Goal: Task Accomplishment & Management: Manage account settings

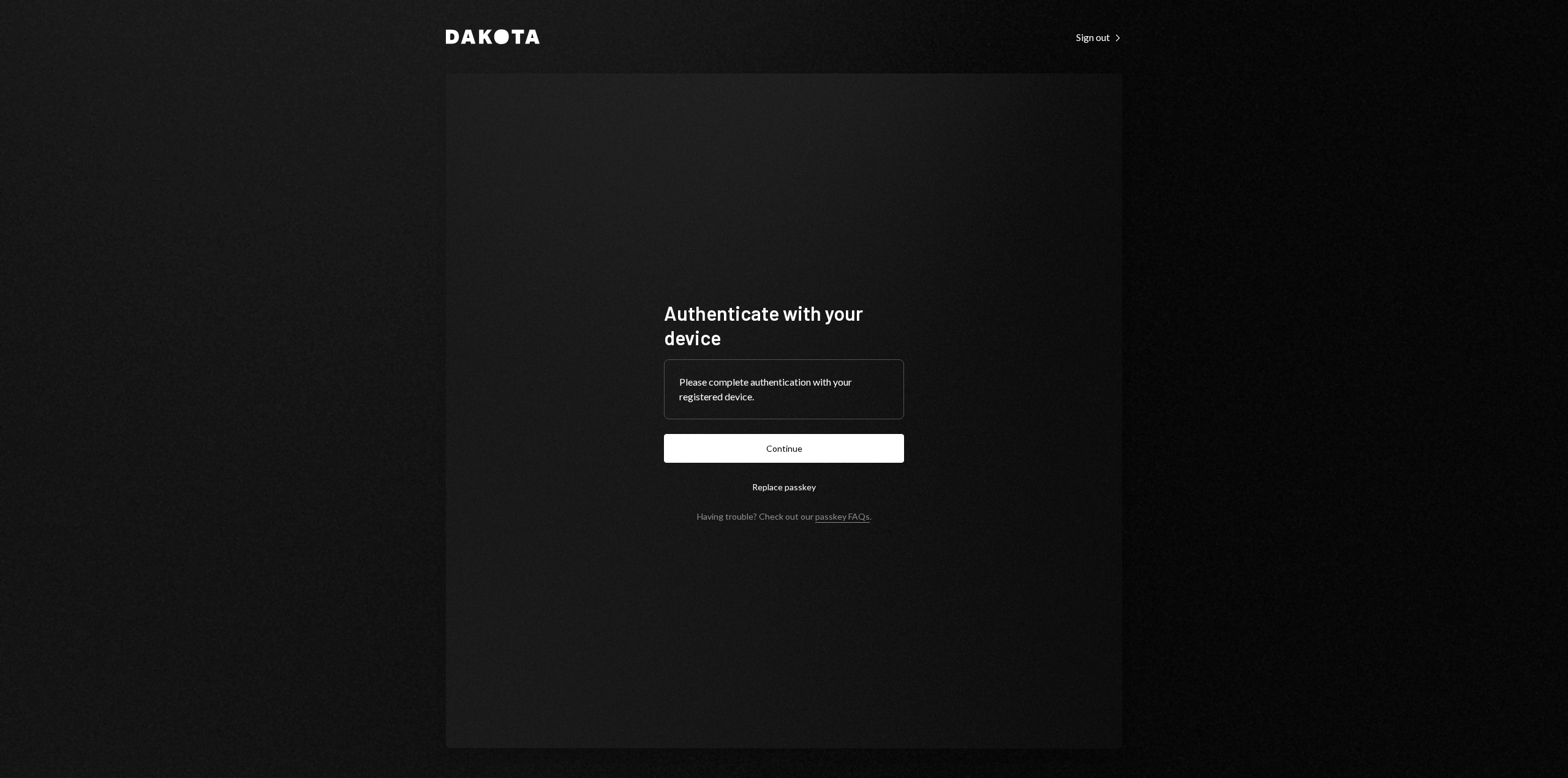
click at [774, 445] on button "Continue" at bounding box center [784, 448] width 240 height 29
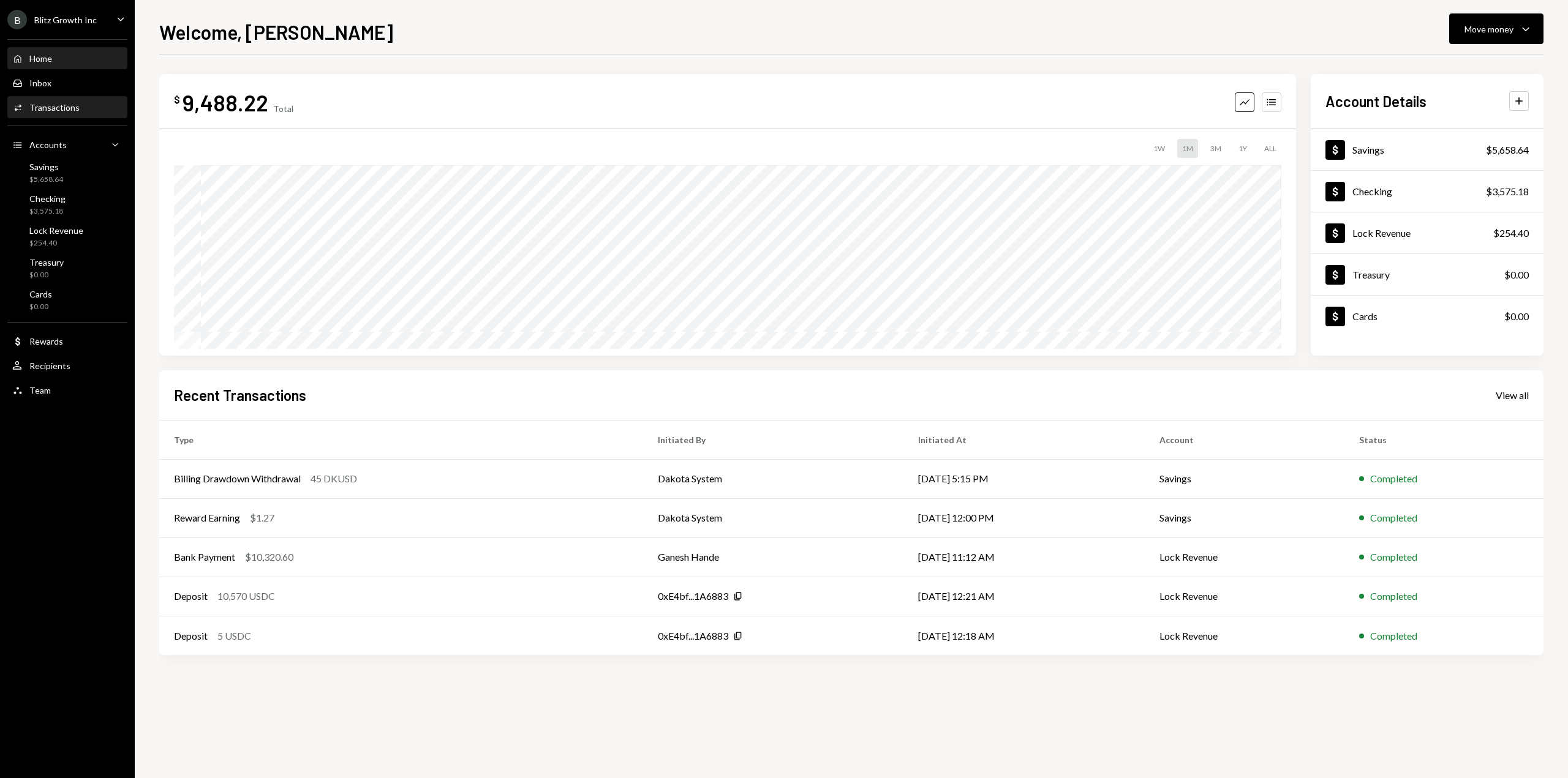
click at [63, 106] on div "Transactions" at bounding box center [55, 107] width 50 height 10
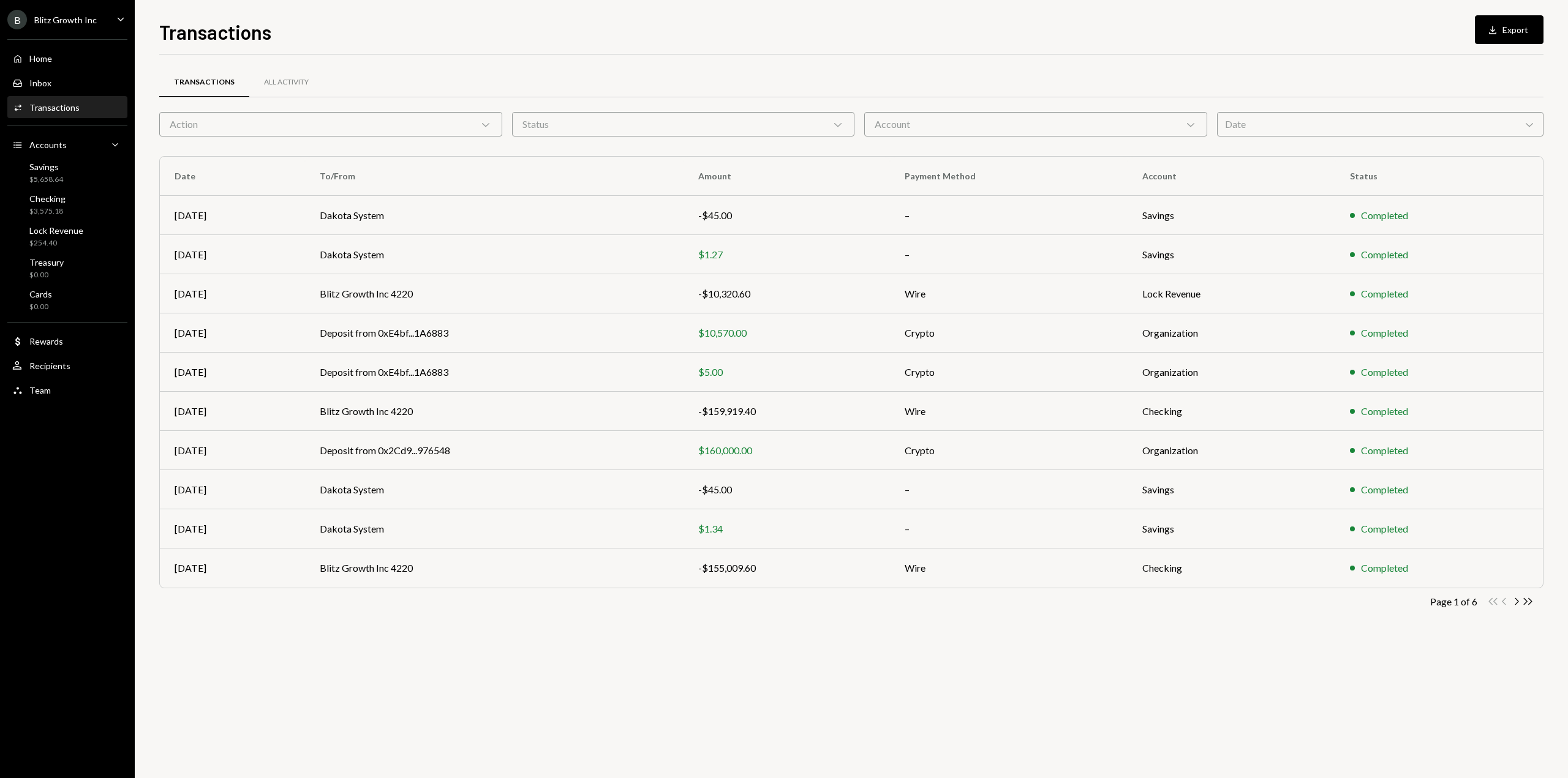
click at [1270, 116] on div "Date Chevron Down" at bounding box center [1380, 124] width 327 height 25
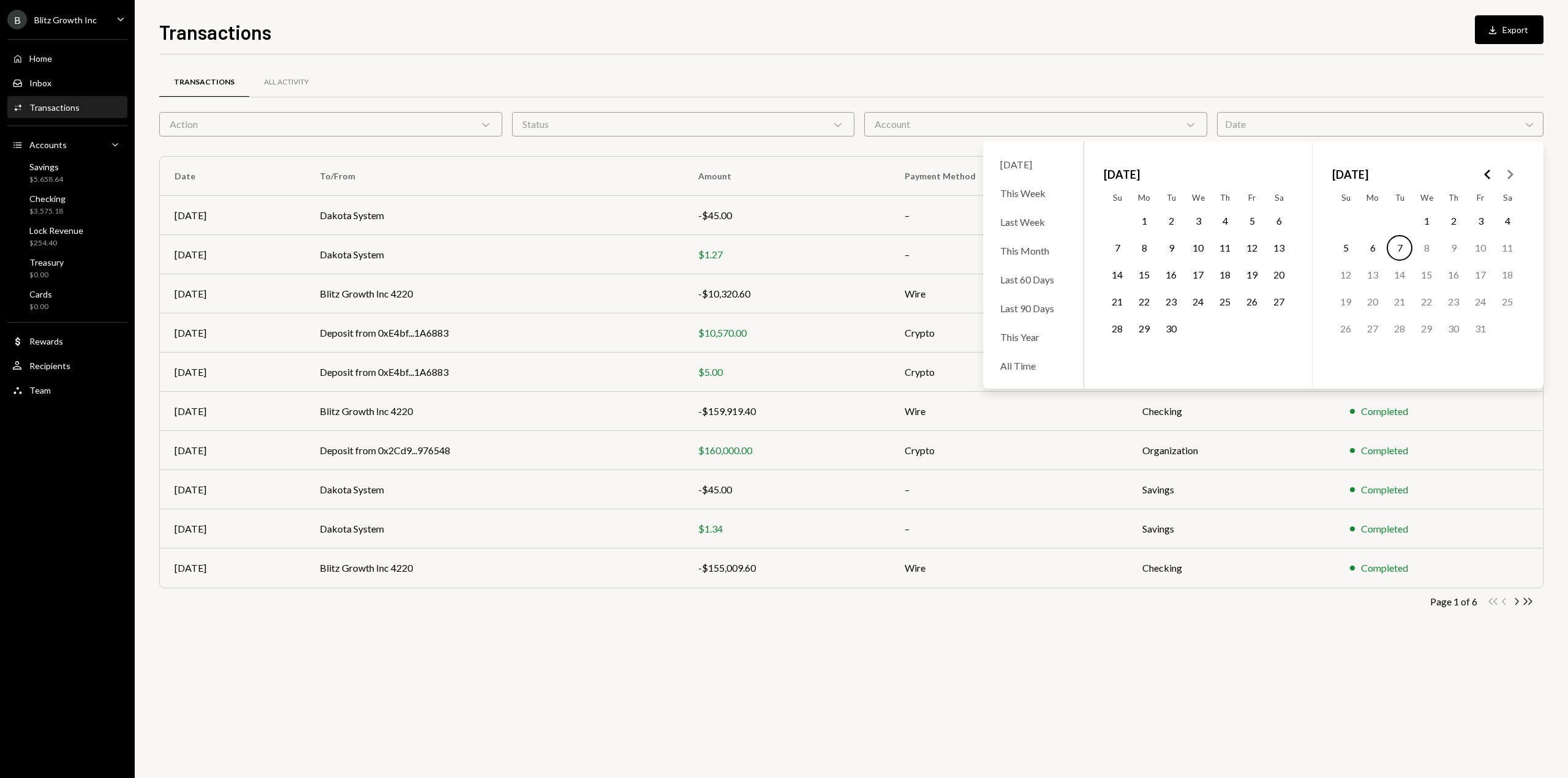
click at [1143, 220] on button "1" at bounding box center [1144, 221] width 26 height 26
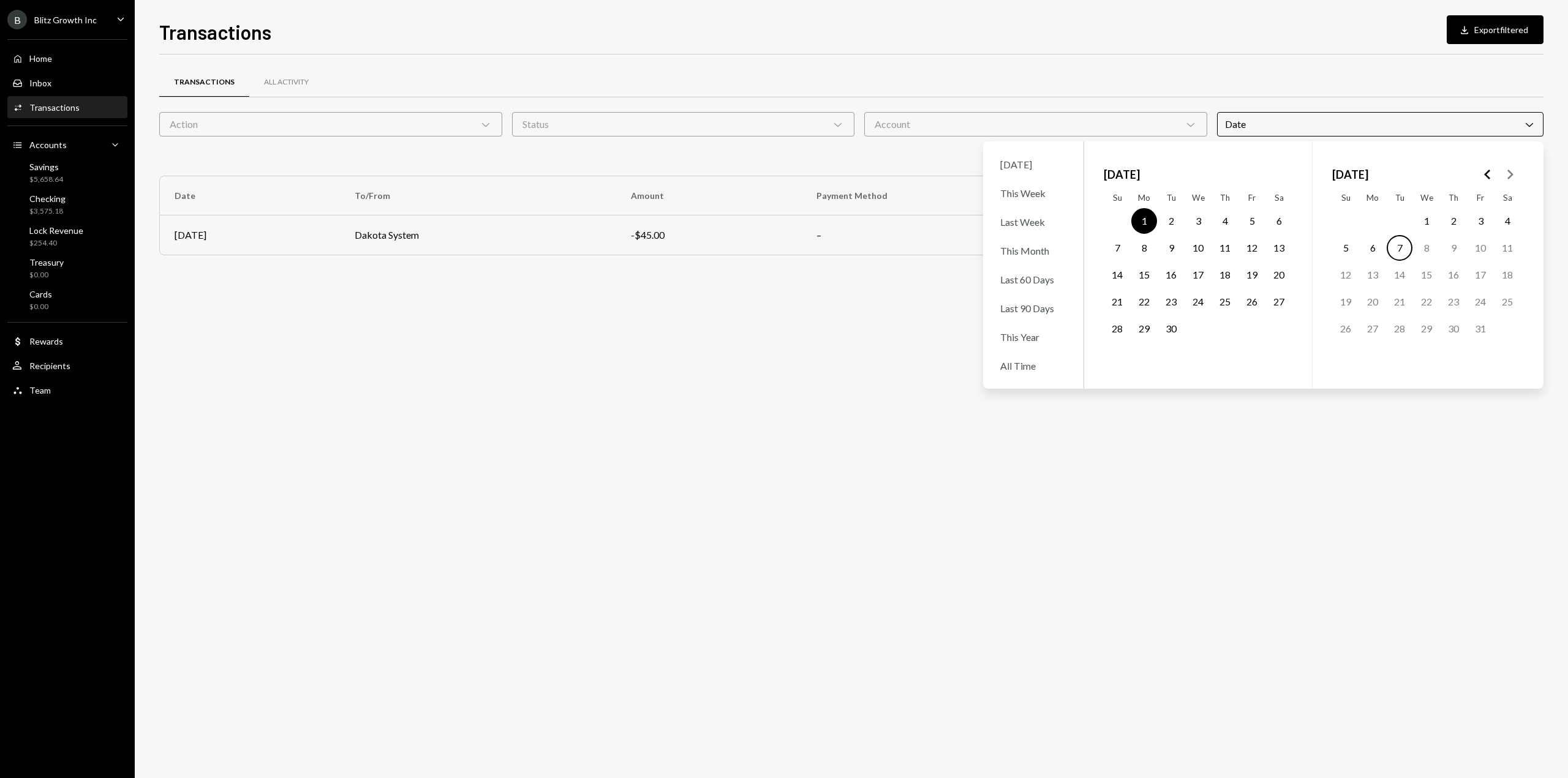
click at [1170, 329] on button "30" at bounding box center [1171, 328] width 26 height 26
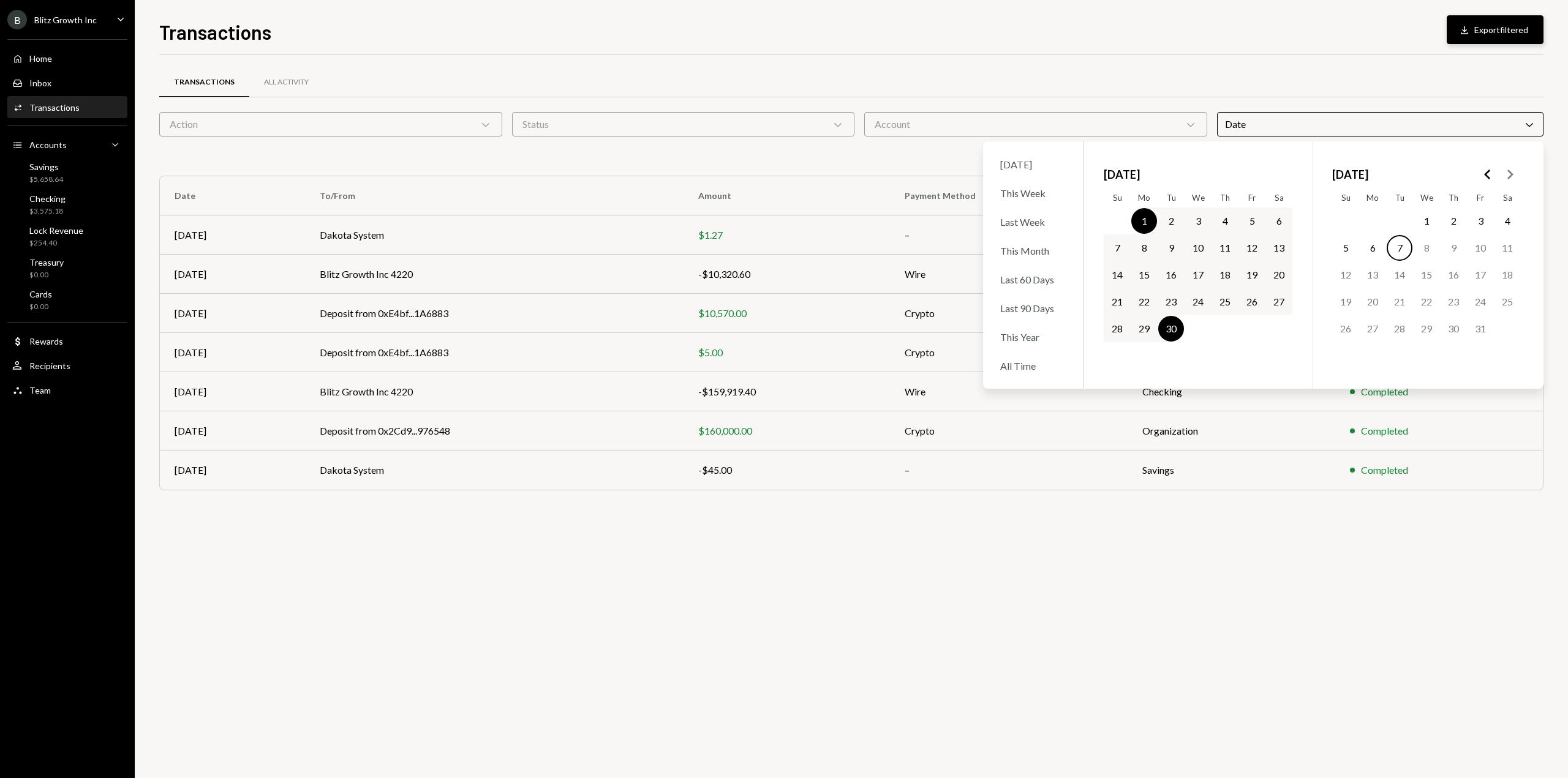
click at [1483, 39] on button "Download Export filtered" at bounding box center [1494, 30] width 97 height 29
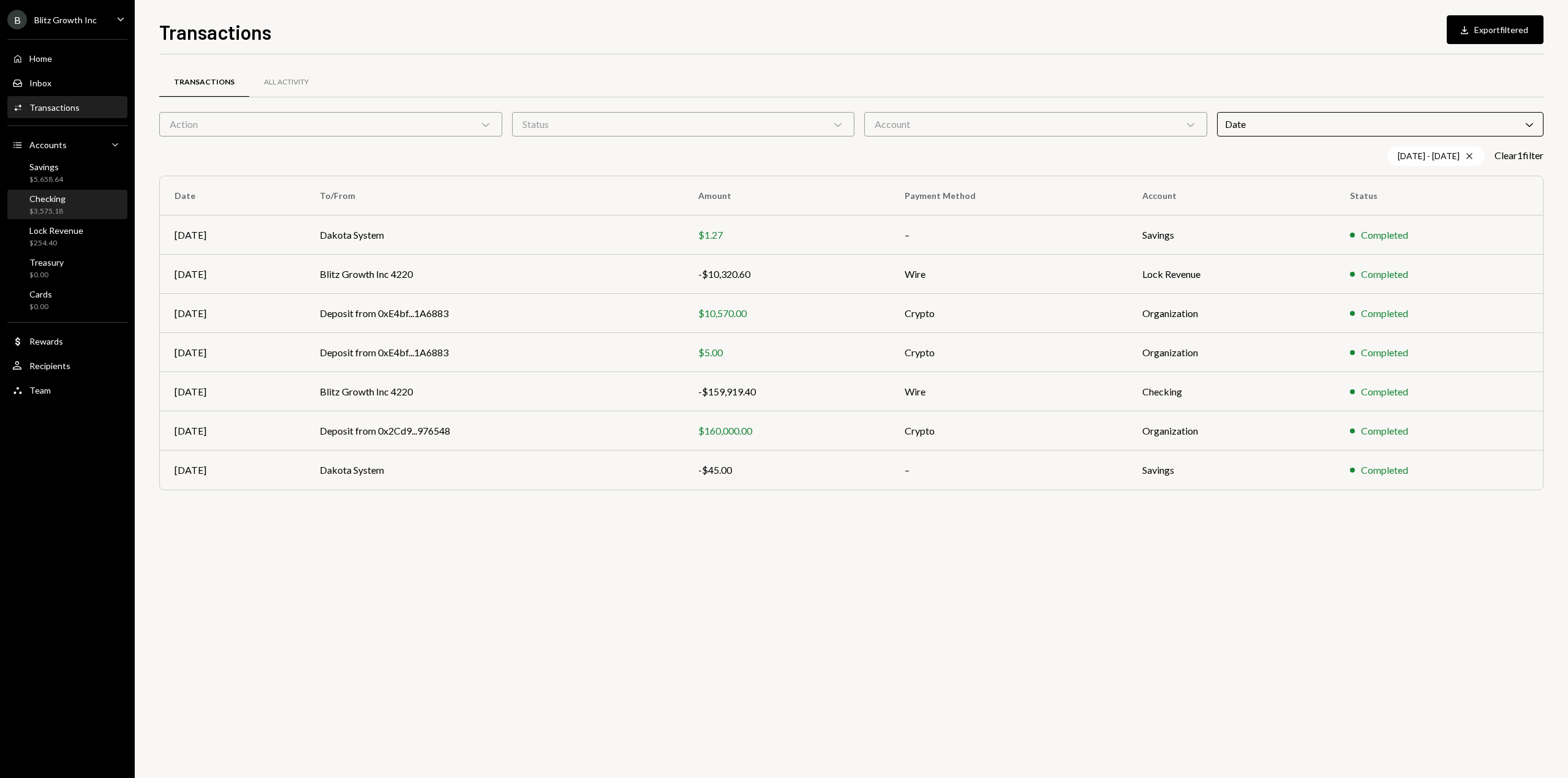
click at [66, 207] on div "Checking $3,575.18" at bounding box center [67, 205] width 110 height 23
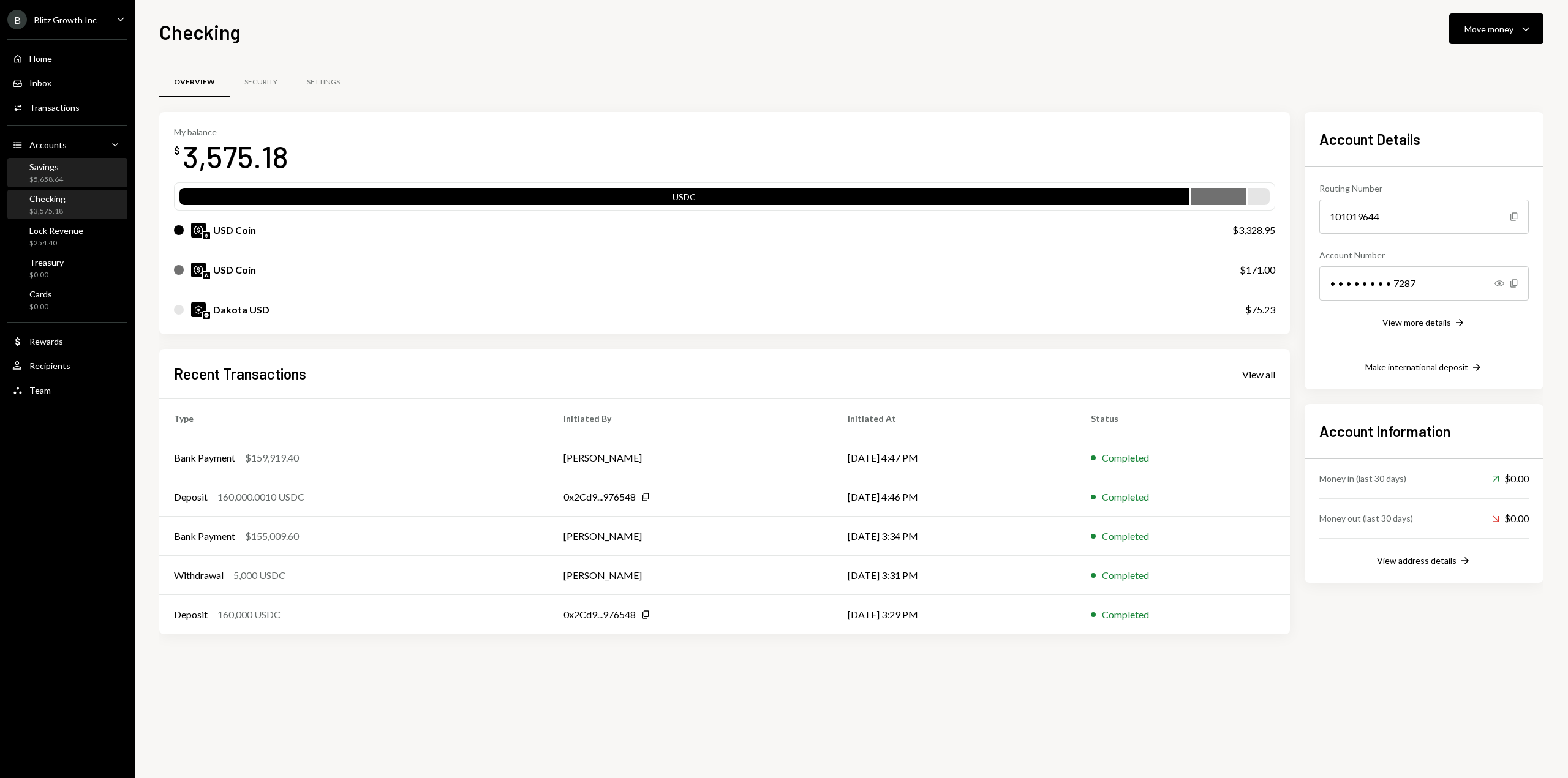
click at [54, 181] on div "$5,658.64" at bounding box center [46, 180] width 34 height 10
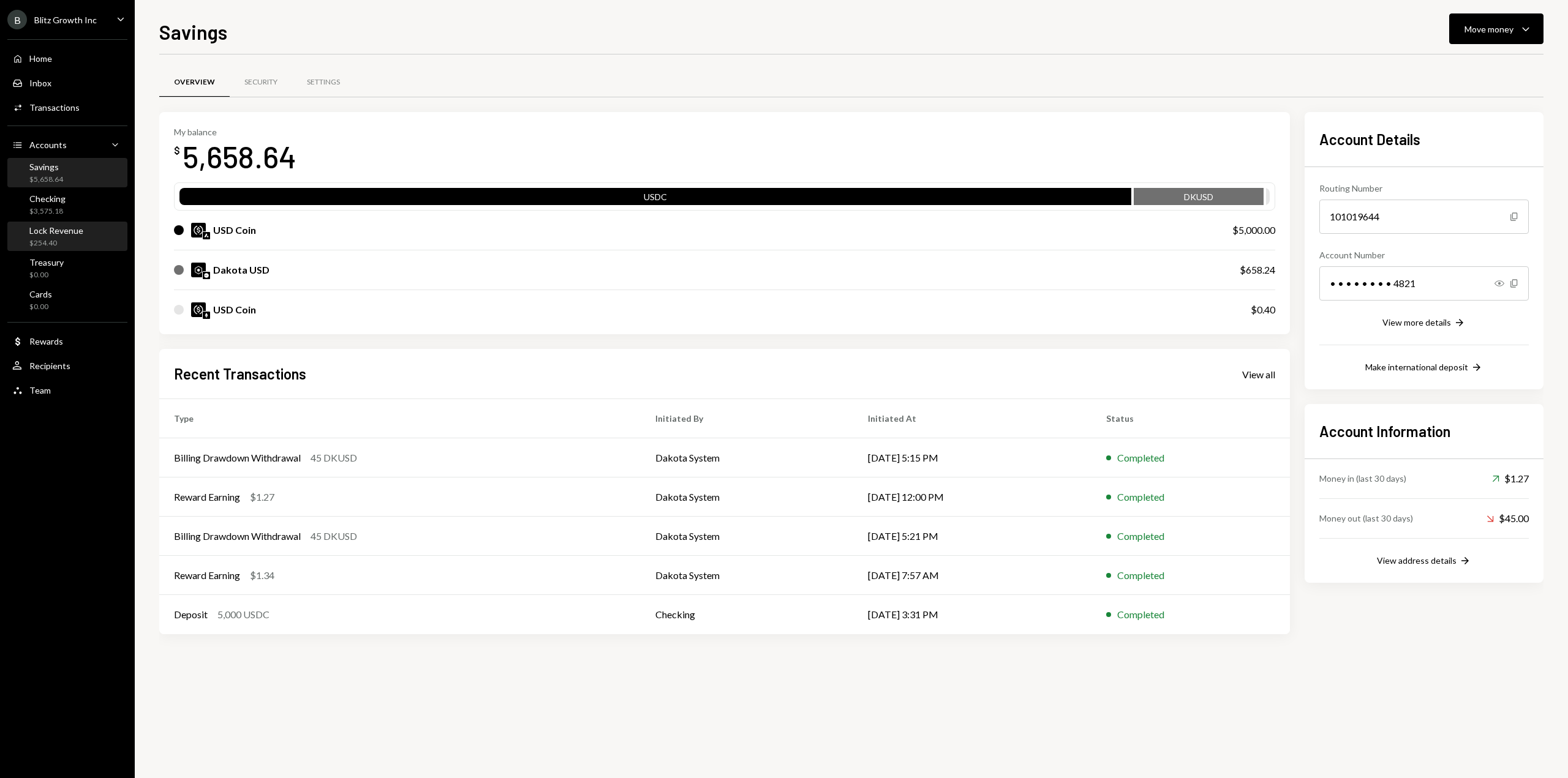
click at [66, 243] on div "$254.40" at bounding box center [57, 243] width 54 height 10
